Goal: Find contact information: Find contact information

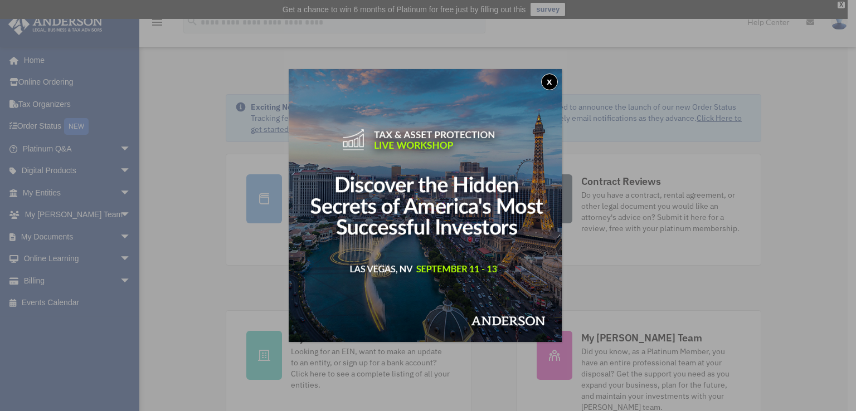
click at [548, 81] on button "x" at bounding box center [549, 82] width 17 height 17
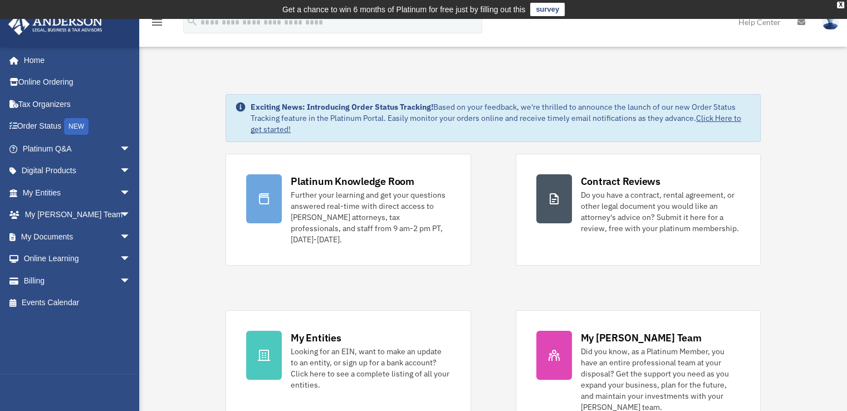
click at [497, 305] on div "Platinum Knowledge Room Further your learning and get your questions answered r…" at bounding box center [493, 294] width 535 height 280
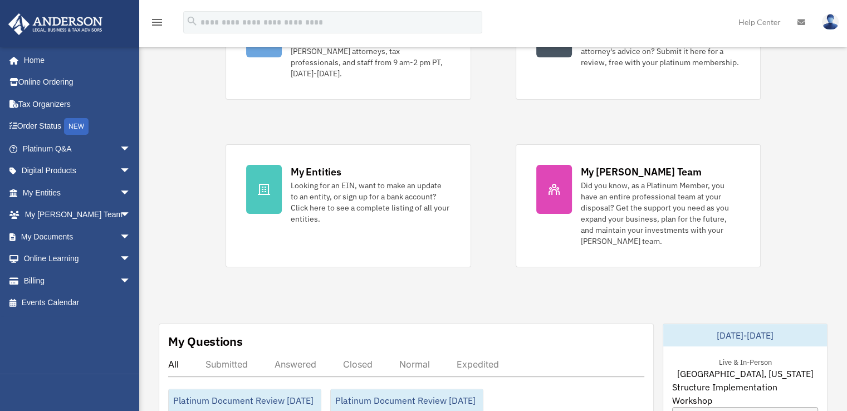
scroll to position [167, 0]
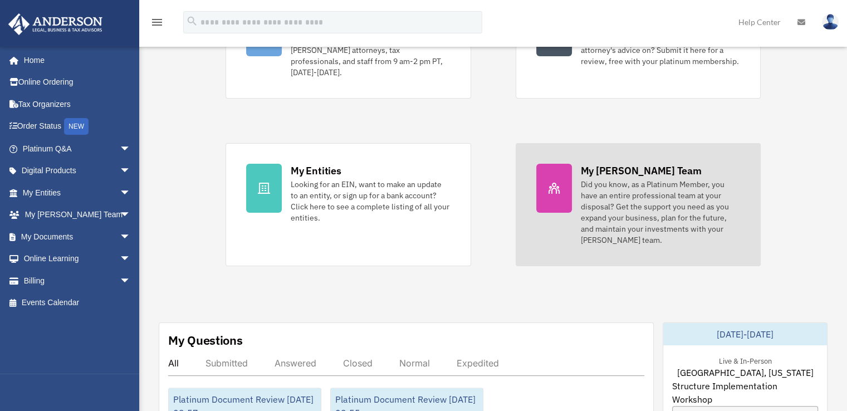
click at [599, 164] on div "My [PERSON_NAME] Team" at bounding box center [641, 171] width 121 height 14
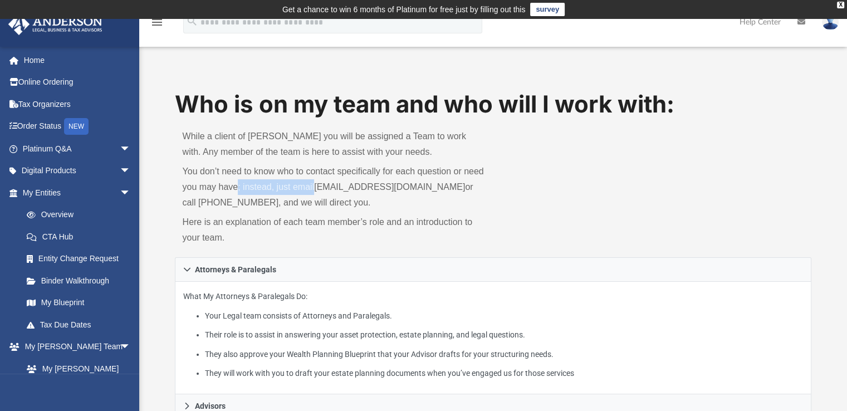
drag, startPoint x: 238, startPoint y: 185, endPoint x: 313, endPoint y: 188, distance: 74.7
click at [313, 188] on p "You don’t need to know who to contact specifically for each question or need yo…" at bounding box center [334, 187] width 303 height 47
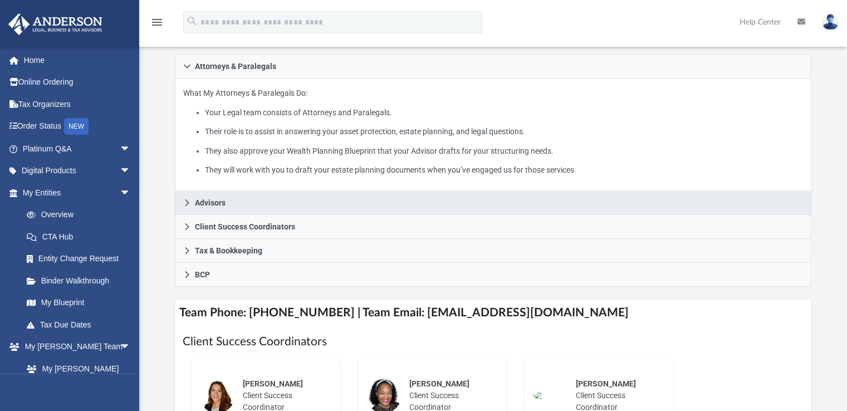
scroll to position [223, 0]
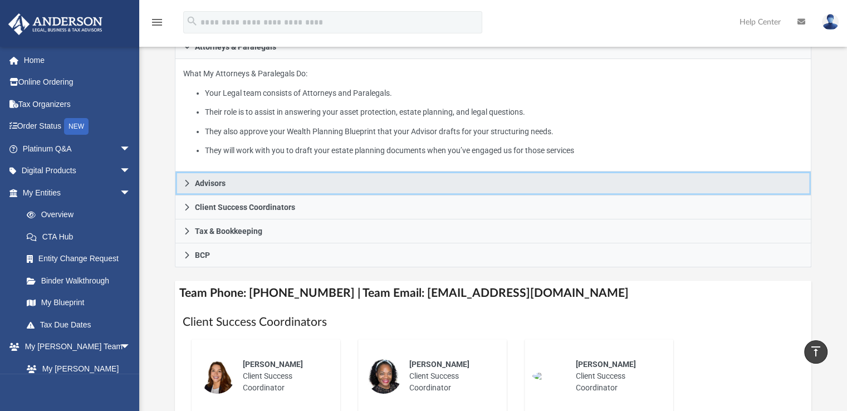
click at [189, 182] on icon at bounding box center [187, 183] width 8 height 8
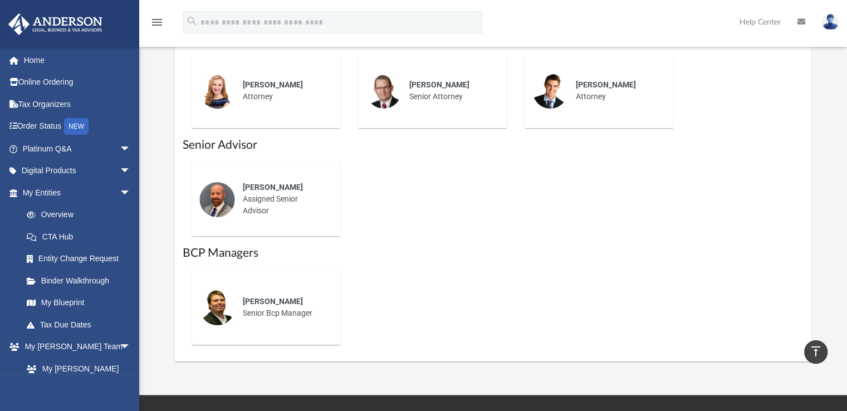
scroll to position [724, 0]
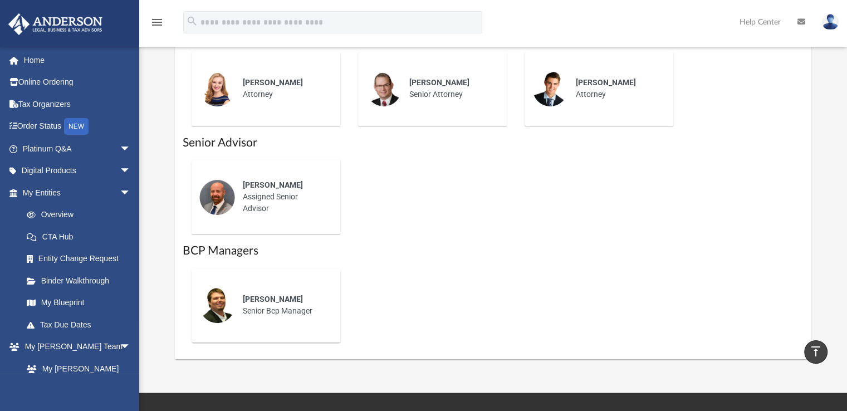
click at [252, 182] on span "[PERSON_NAME]" at bounding box center [273, 184] width 60 height 9
click at [219, 188] on img at bounding box center [217, 197] width 36 height 36
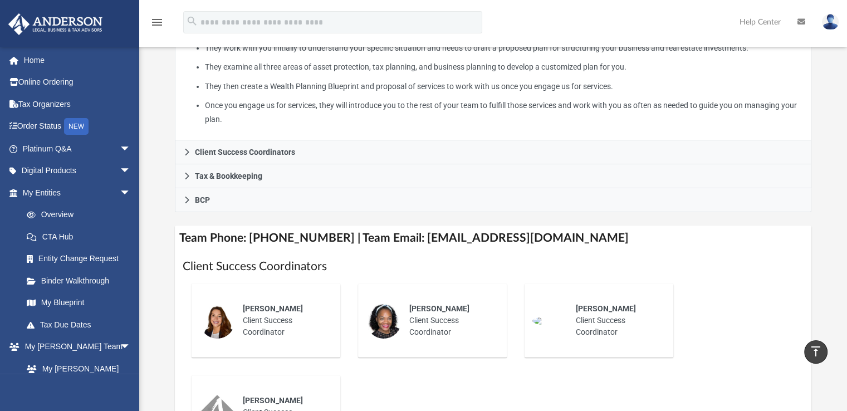
scroll to position [0, 0]
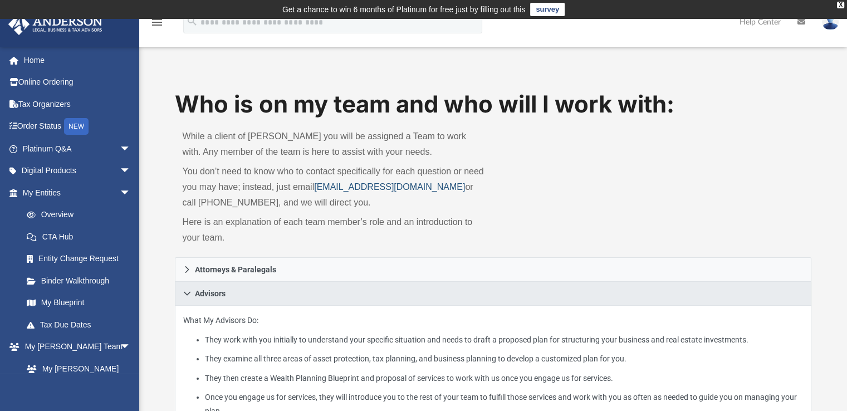
click at [350, 188] on link "[EMAIL_ADDRESS][DOMAIN_NAME]" at bounding box center [389, 186] width 151 height 9
